Goal: Information Seeking & Learning: Learn about a topic

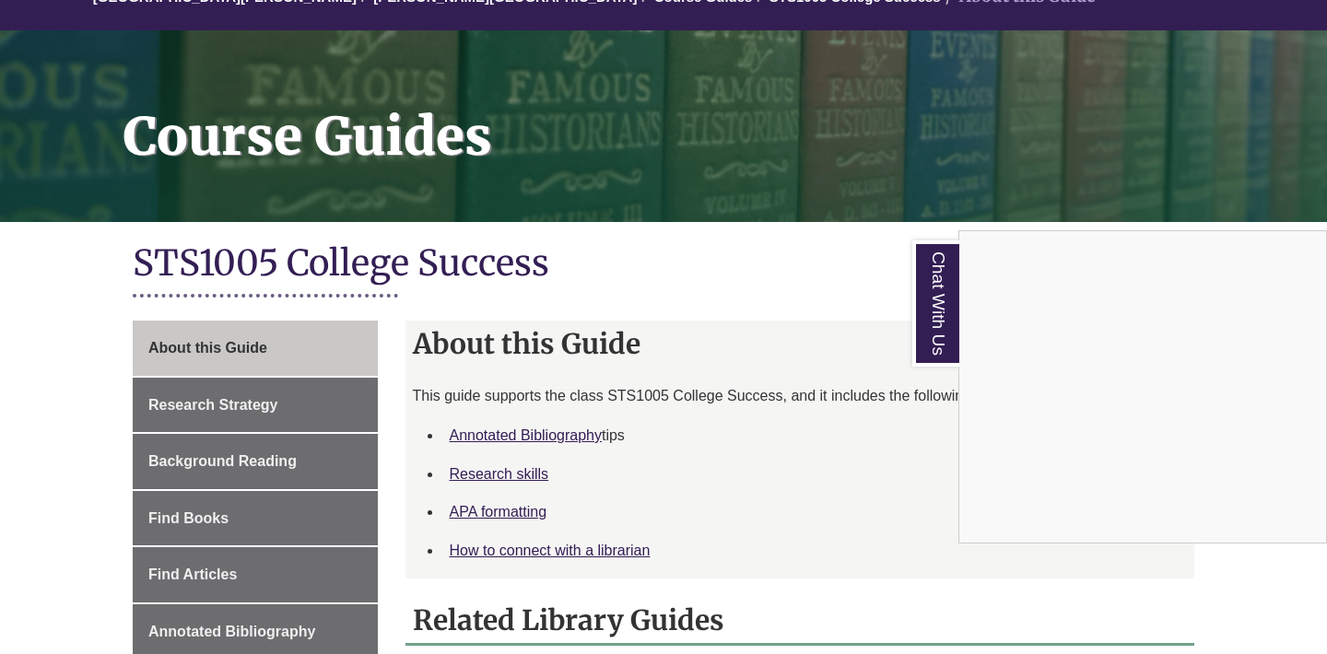
scroll to position [208, 0]
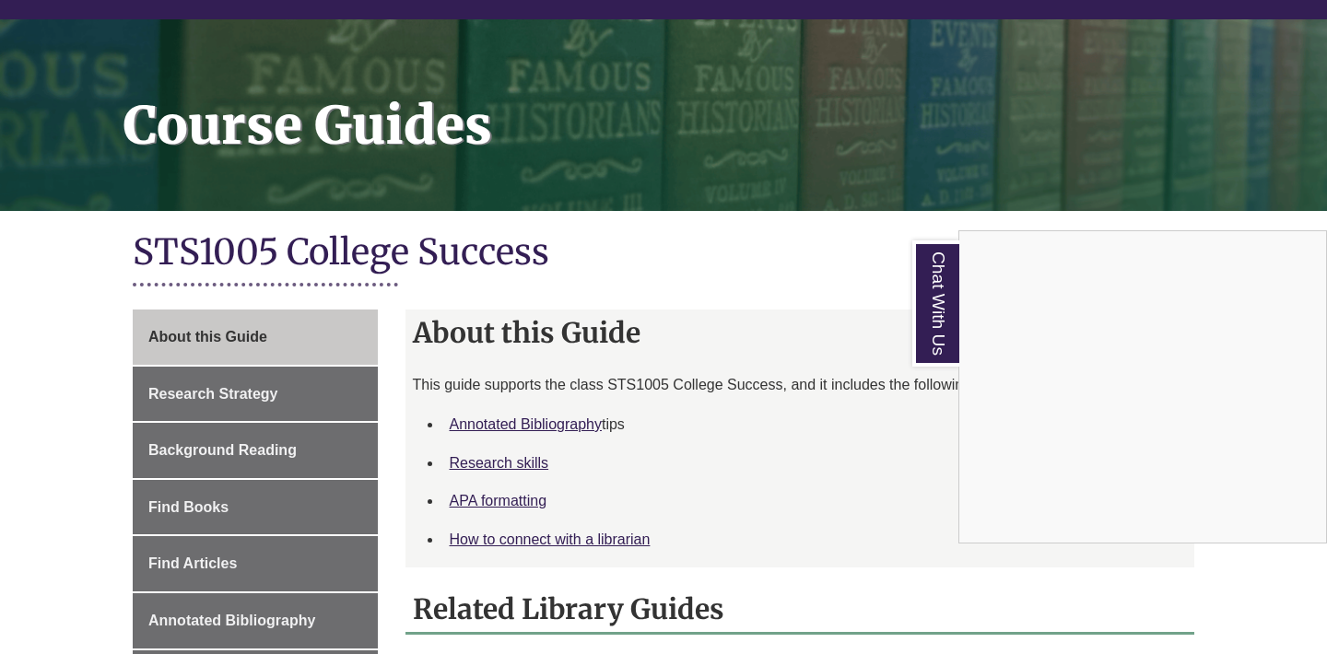
click at [500, 497] on div "Chat With Us" at bounding box center [663, 327] width 1327 height 654
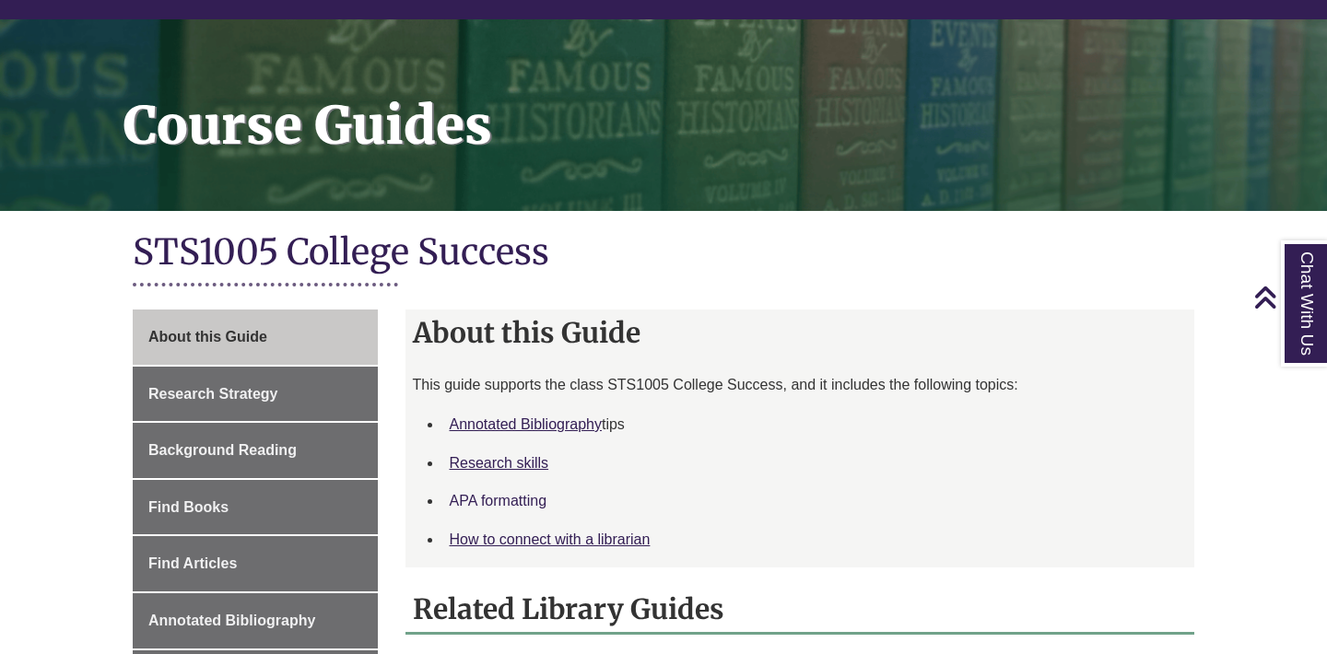
click at [500, 497] on link "APA formatting" at bounding box center [499, 501] width 98 height 16
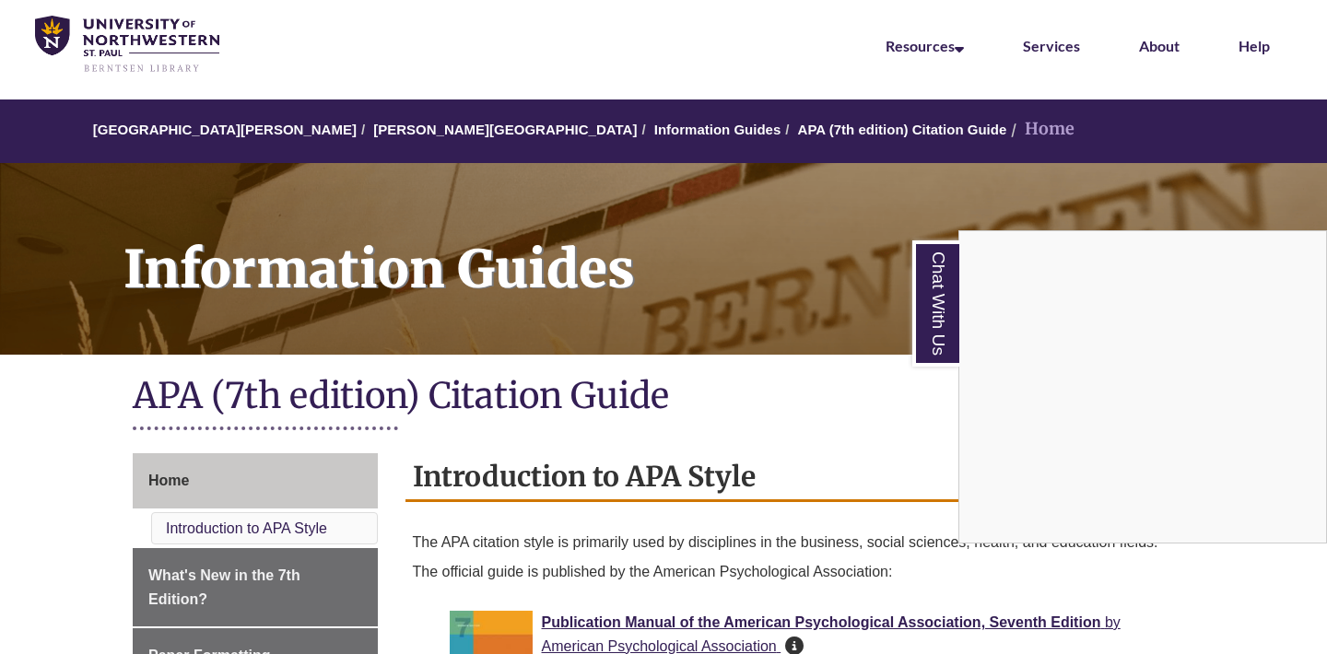
scroll to position [53, 0]
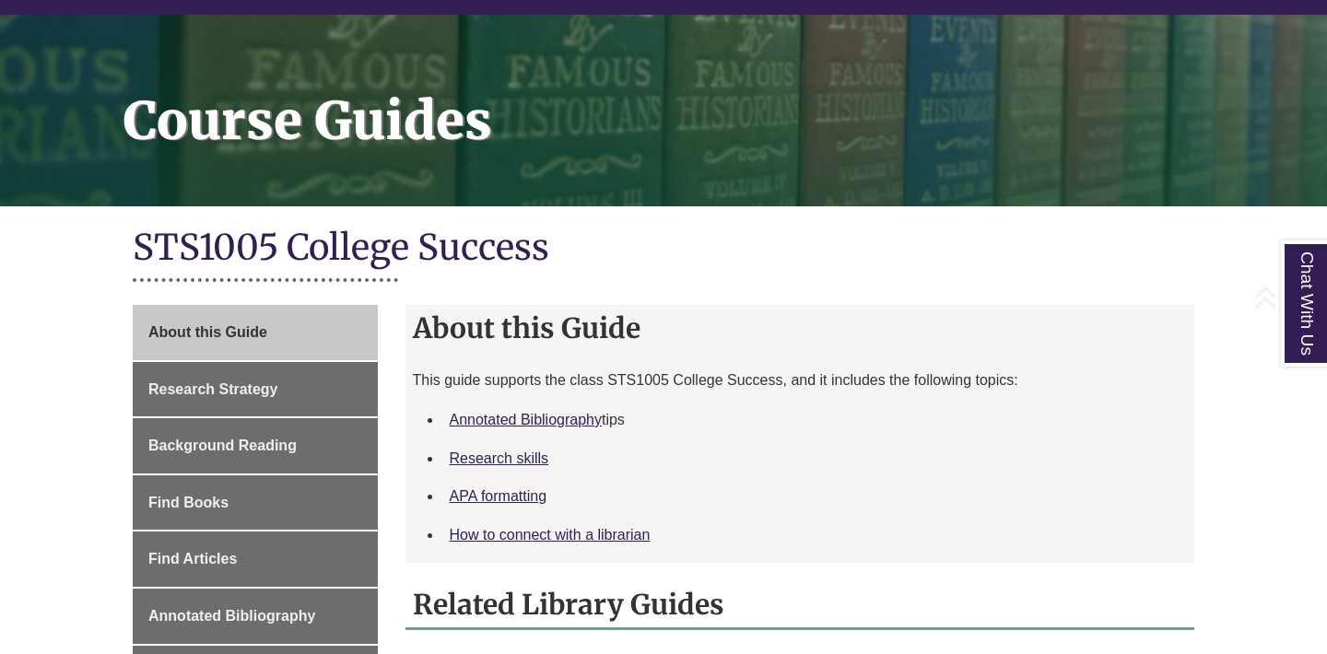
scroll to position [267, 0]
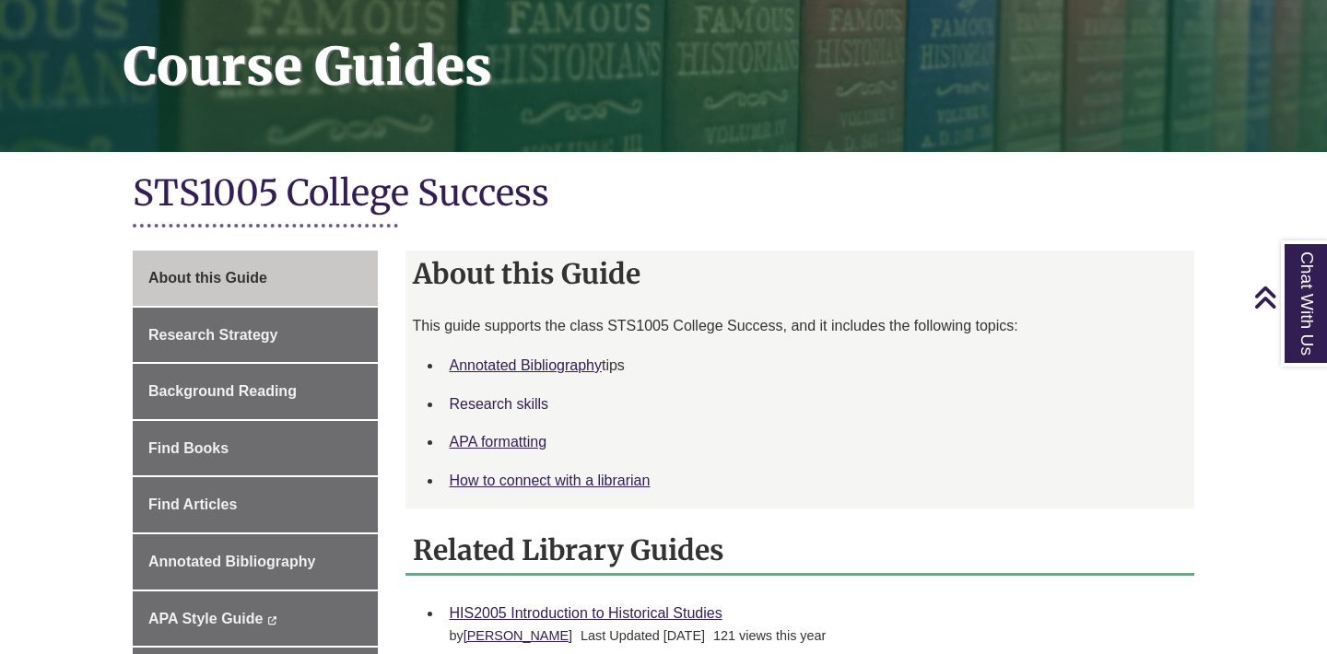
click at [520, 396] on link "Research skills" at bounding box center [500, 404] width 100 height 16
